Goal: Information Seeking & Learning: Learn about a topic

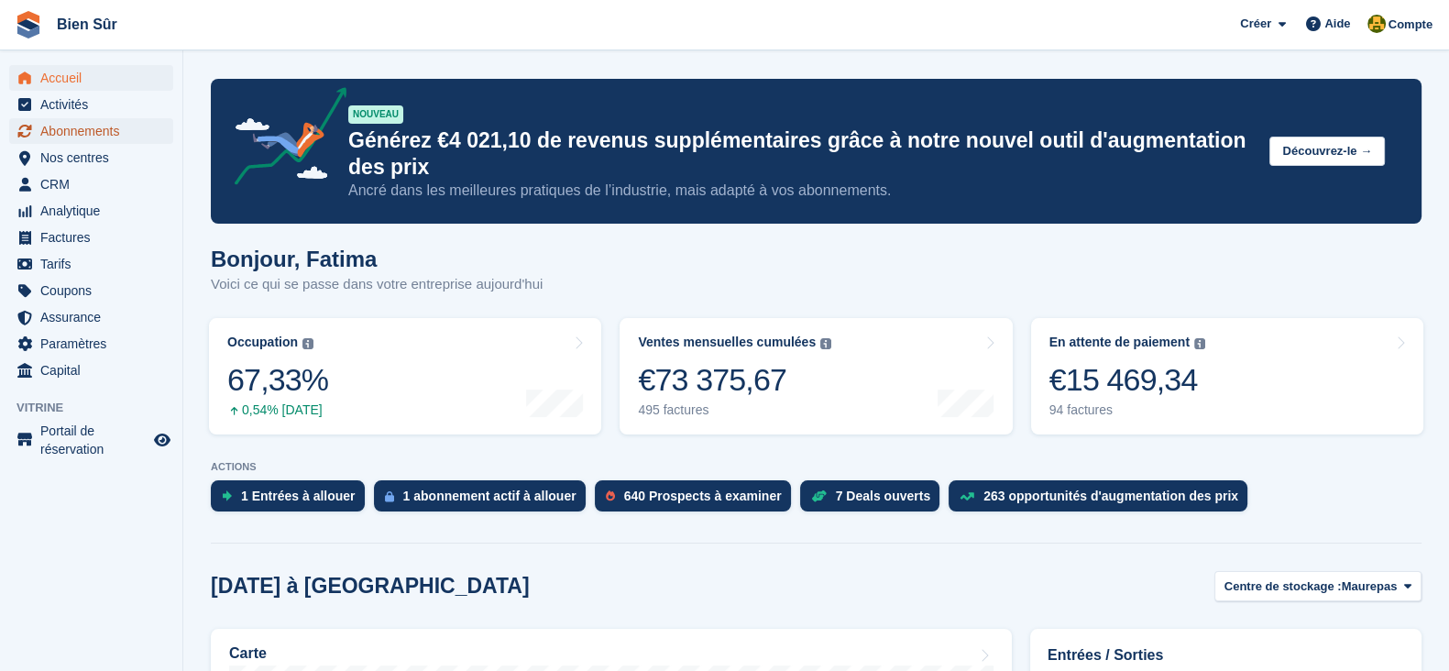
click at [100, 134] on span "Abonnements" at bounding box center [95, 131] width 110 height 26
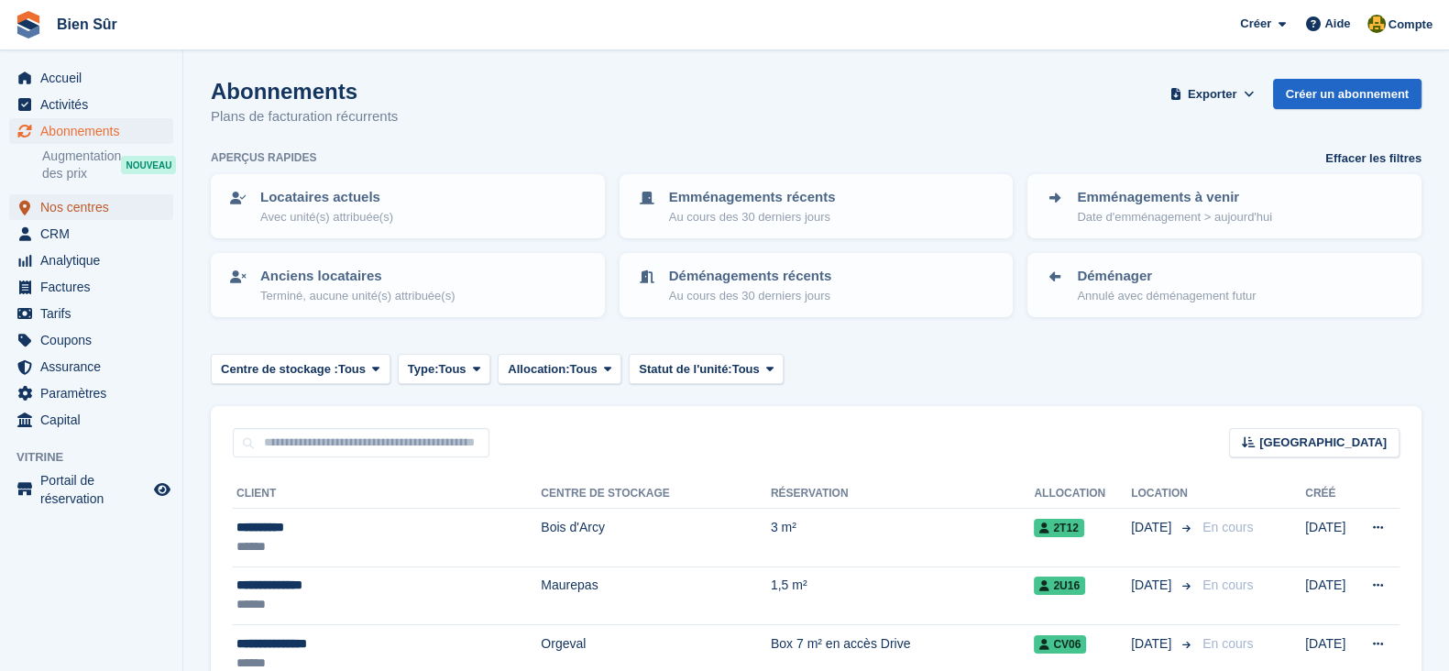
click at [67, 210] on span "Nos centres" at bounding box center [95, 207] width 110 height 26
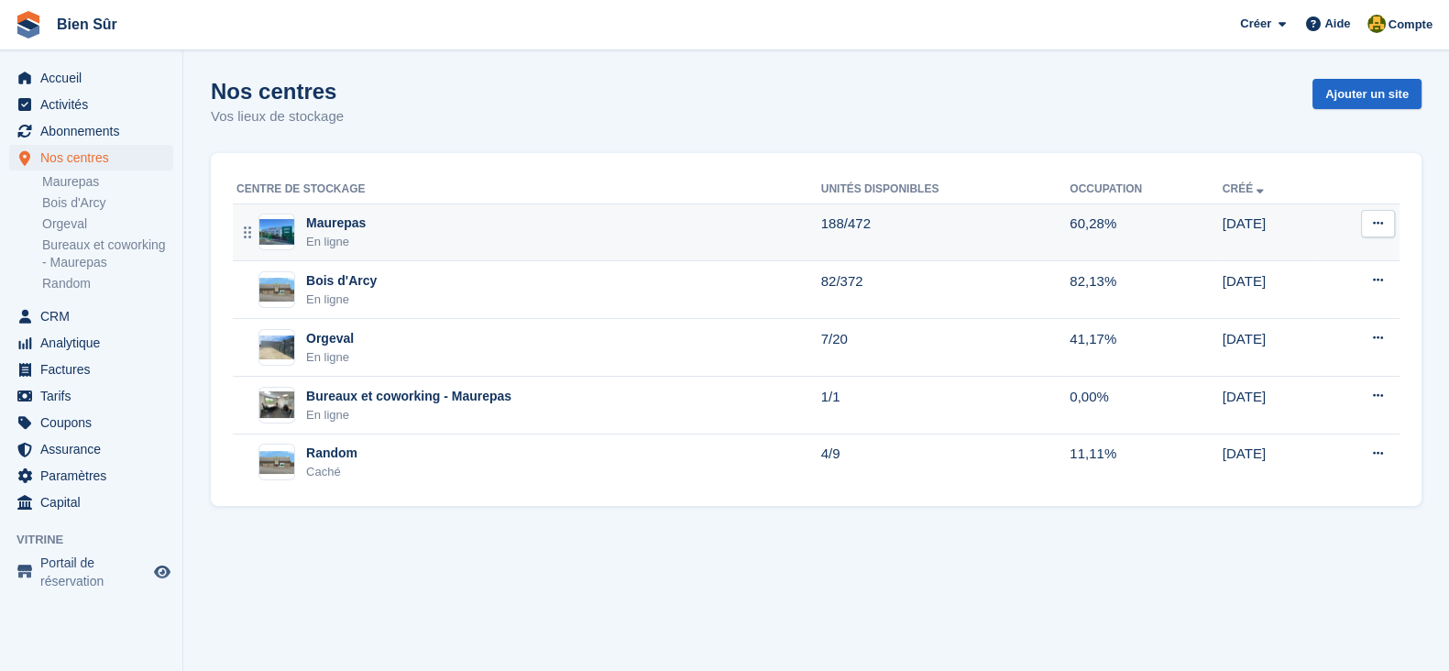
click at [385, 205] on td "Maurepas En ligne" at bounding box center [527, 232] width 588 height 58
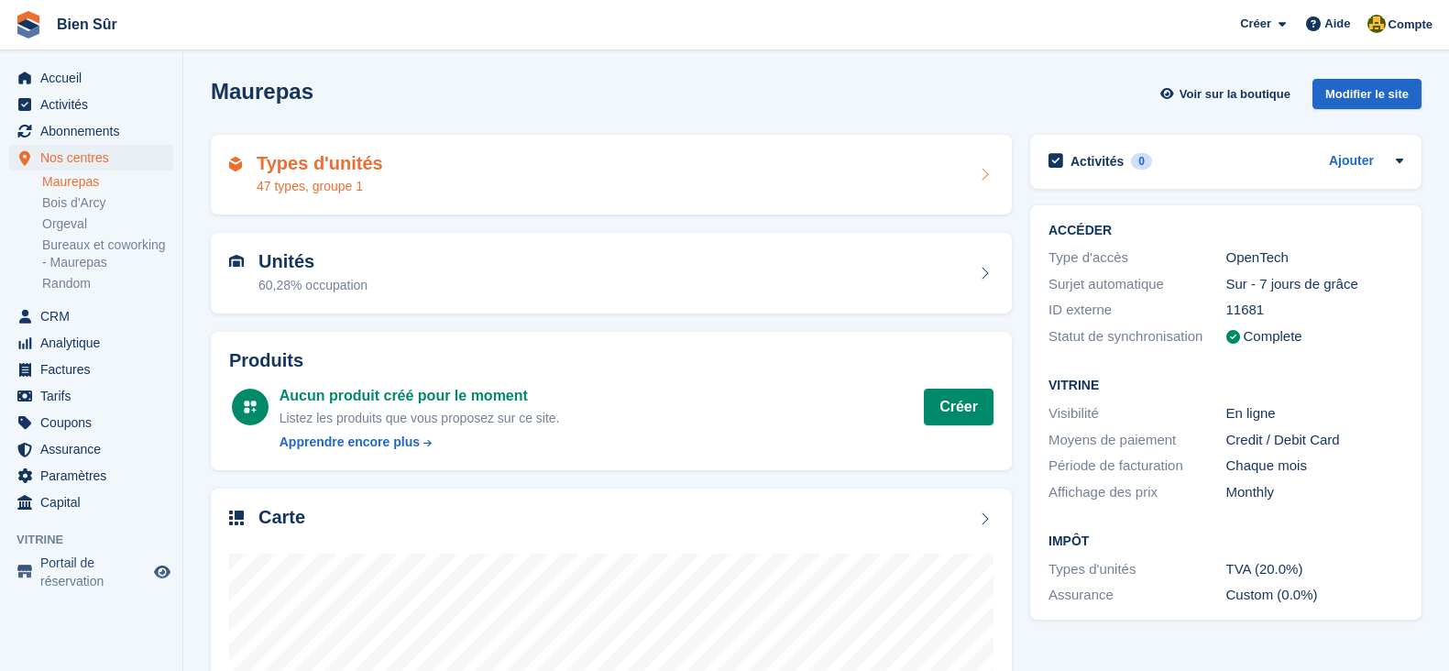
click at [339, 208] on div "Types d'unités 47 types, groupe 1" at bounding box center [611, 175] width 801 height 81
click at [336, 181] on div "47 types, groupe 1" at bounding box center [320, 186] width 126 height 19
click at [288, 172] on h2 "Types d'unités" at bounding box center [320, 163] width 126 height 21
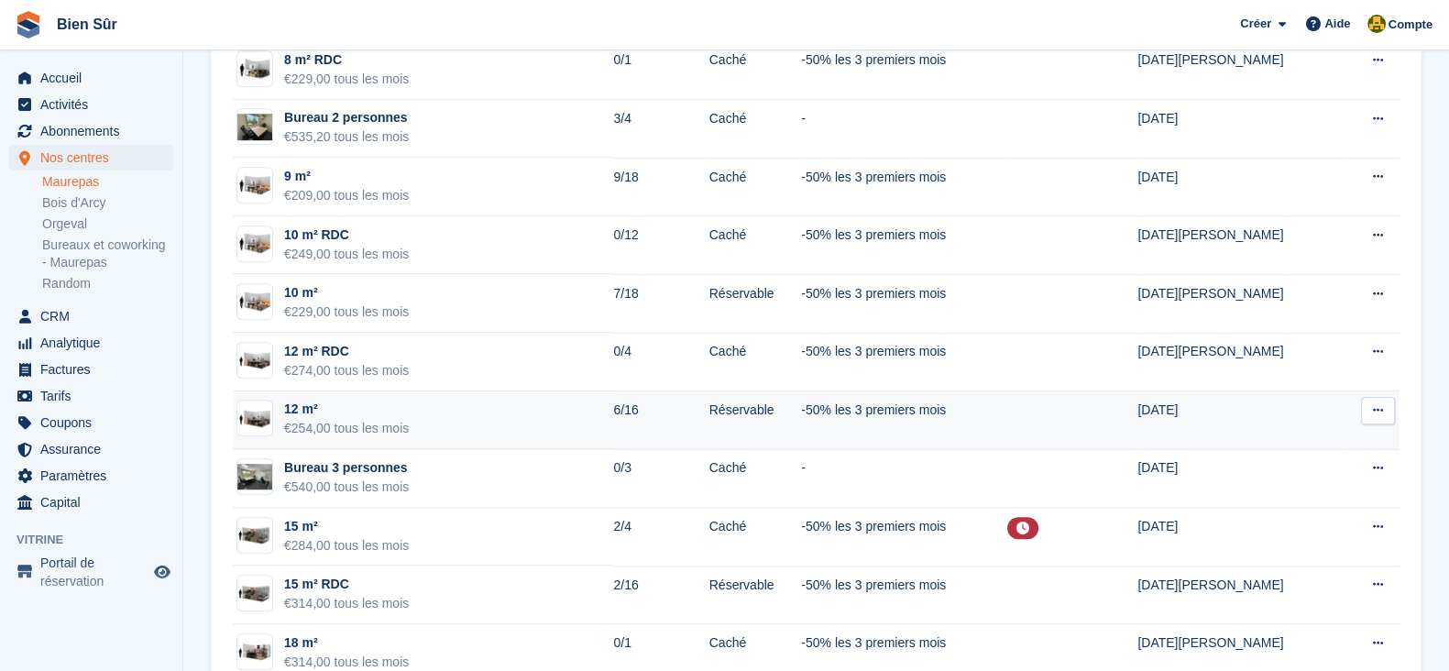
scroll to position [1717, 0]
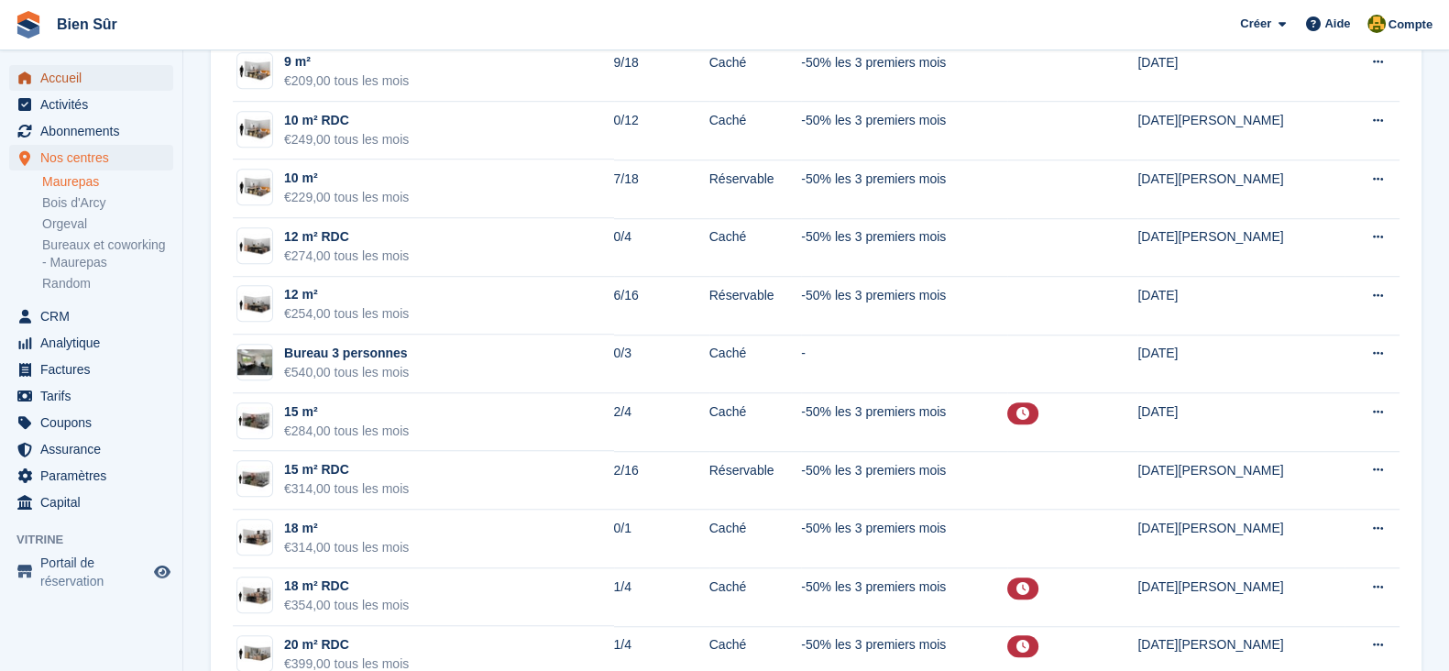
click at [133, 71] on span "Accueil" at bounding box center [95, 78] width 110 height 26
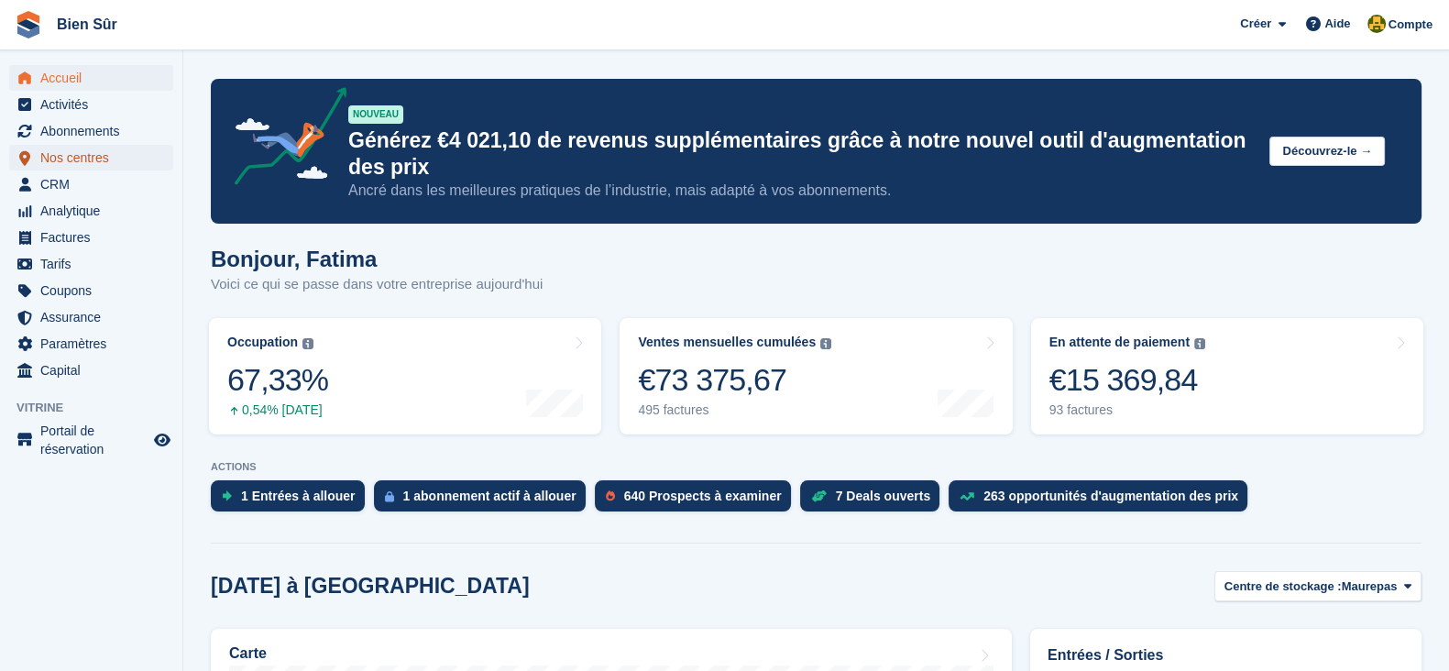
click at [132, 148] on span "Nos centres" at bounding box center [95, 158] width 110 height 26
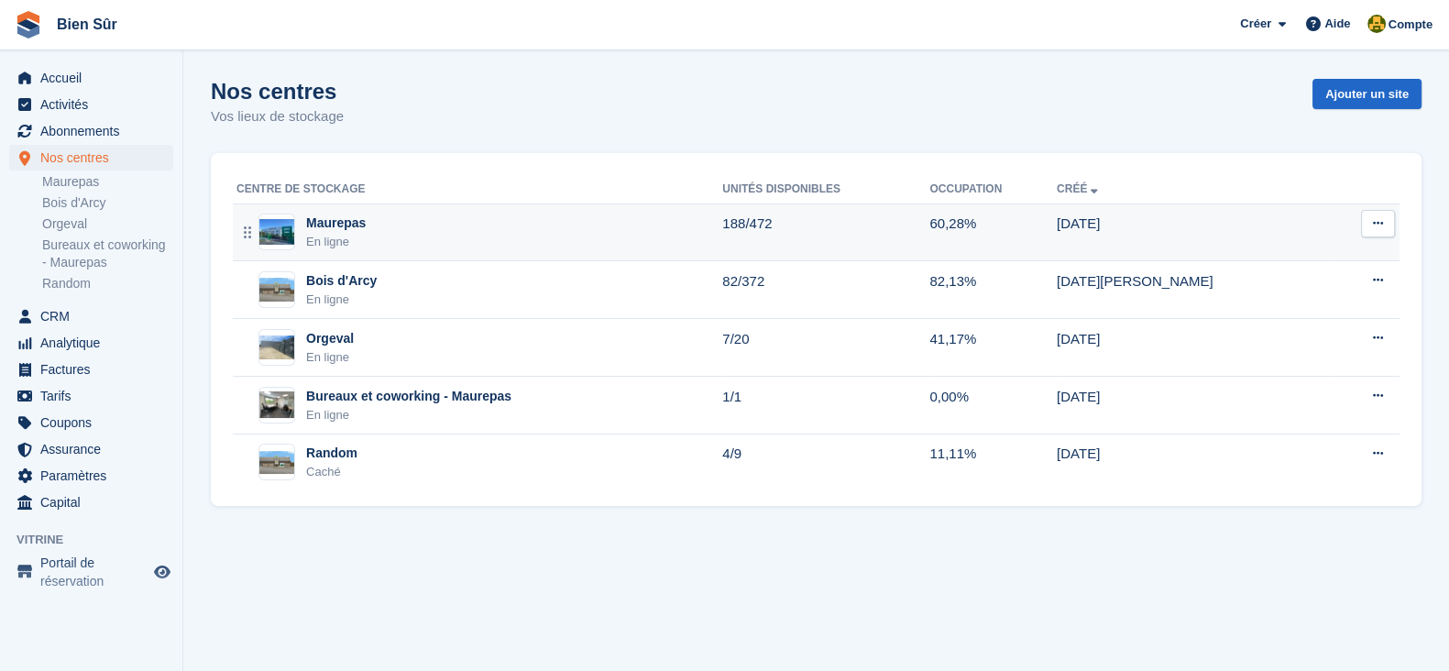
click at [396, 235] on div "Maurepas En ligne" at bounding box center [479, 232] width 486 height 38
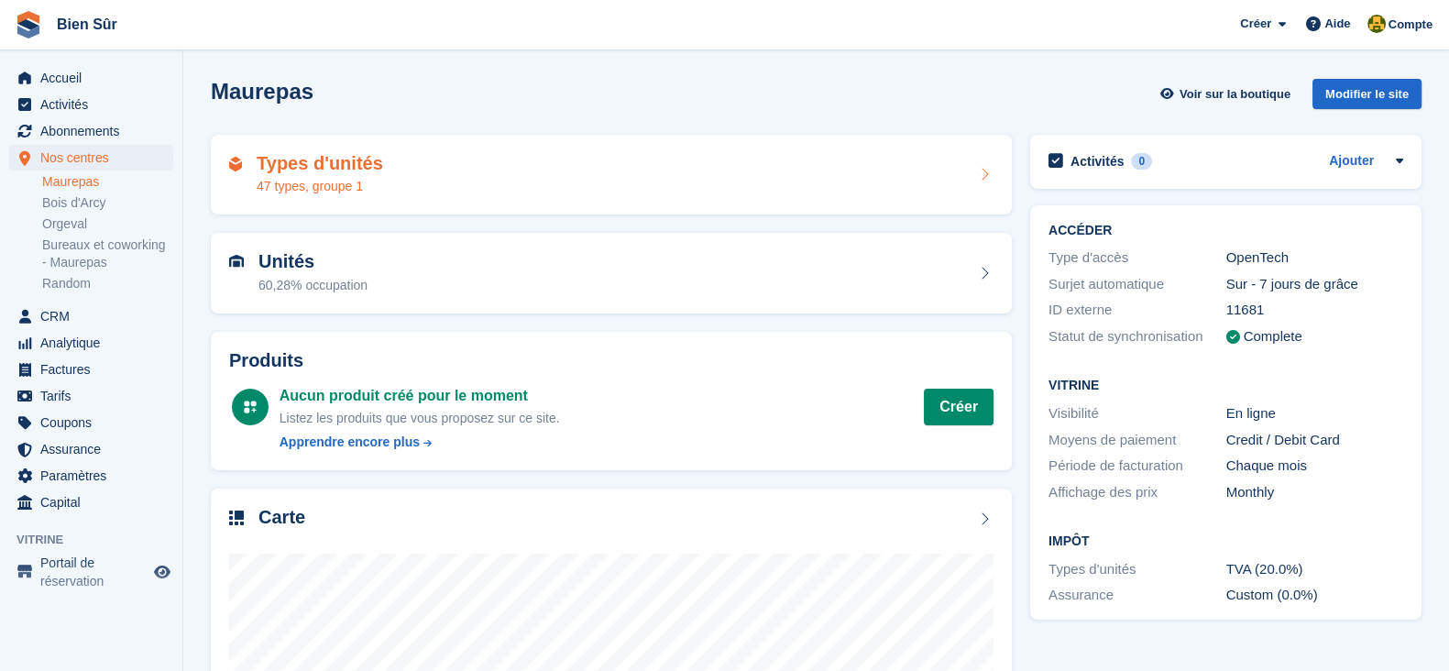
click at [320, 169] on h2 "Types d'unités" at bounding box center [320, 163] width 126 height 21
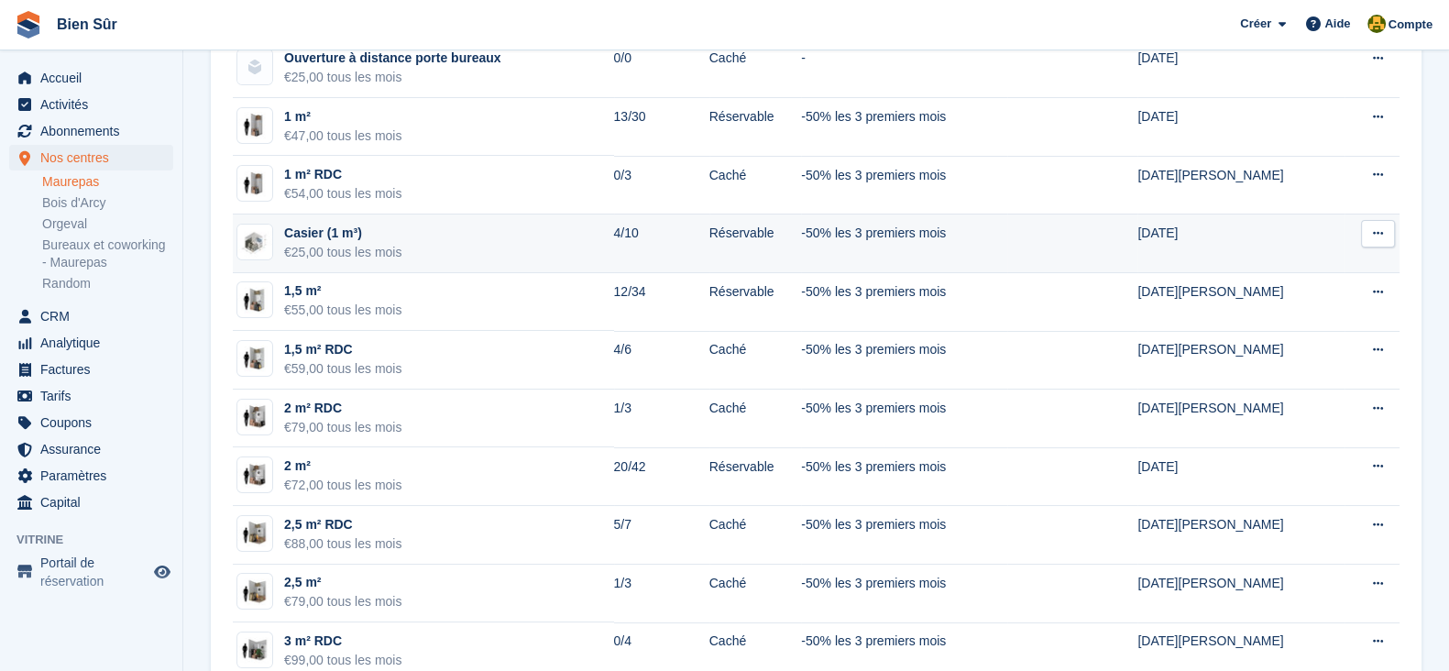
scroll to position [114, 0]
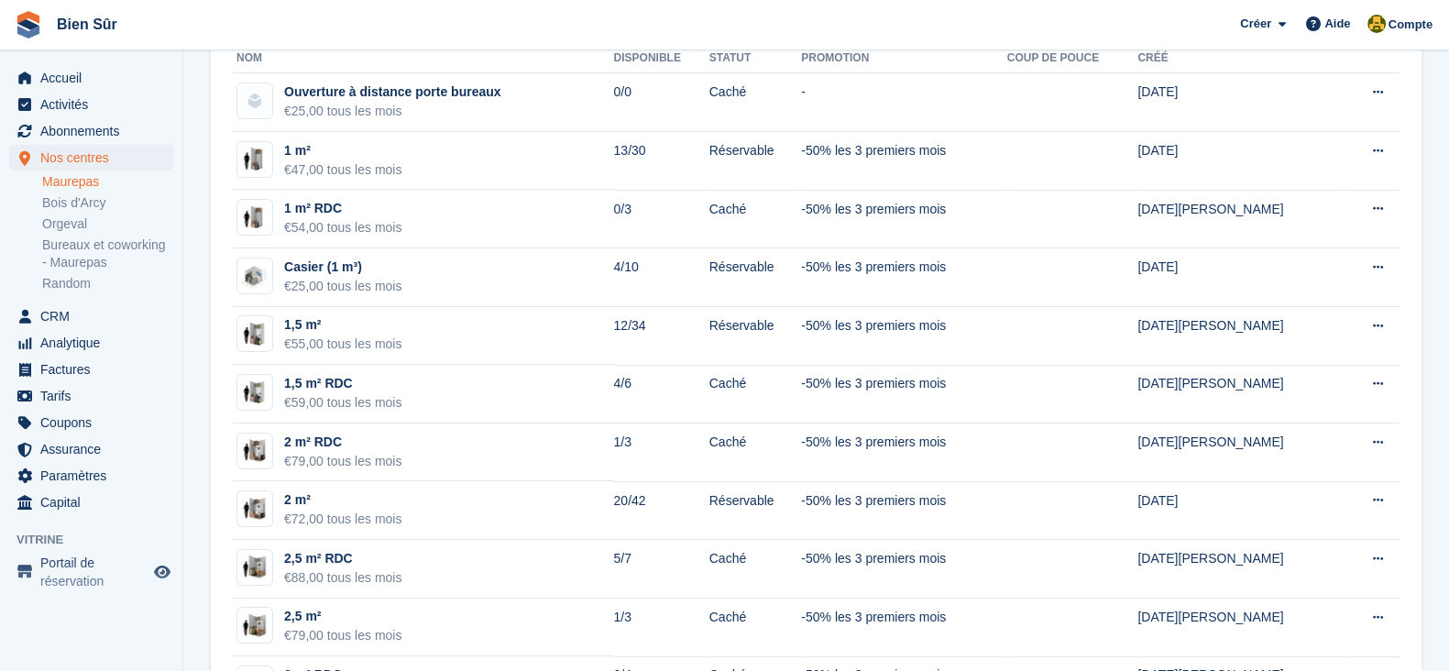
click at [70, 67] on span "Accueil" at bounding box center [95, 78] width 110 height 26
